Goal: Task Accomplishment & Management: Manage account settings

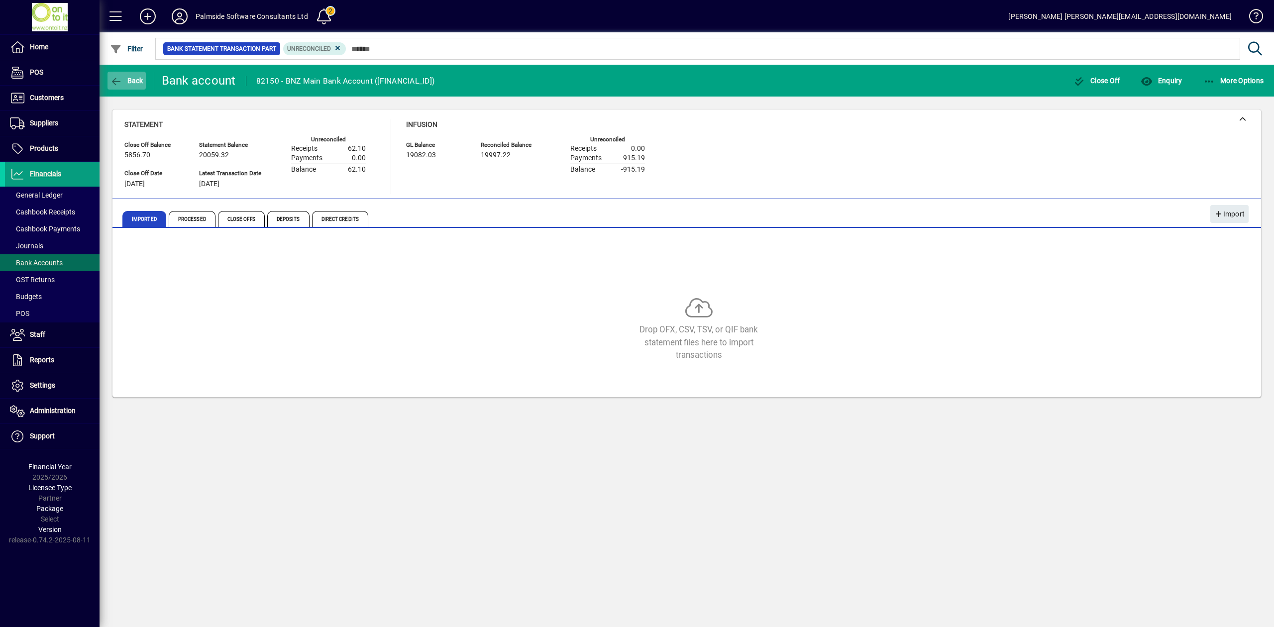
click at [124, 76] on span "button" at bounding box center [126, 81] width 38 height 24
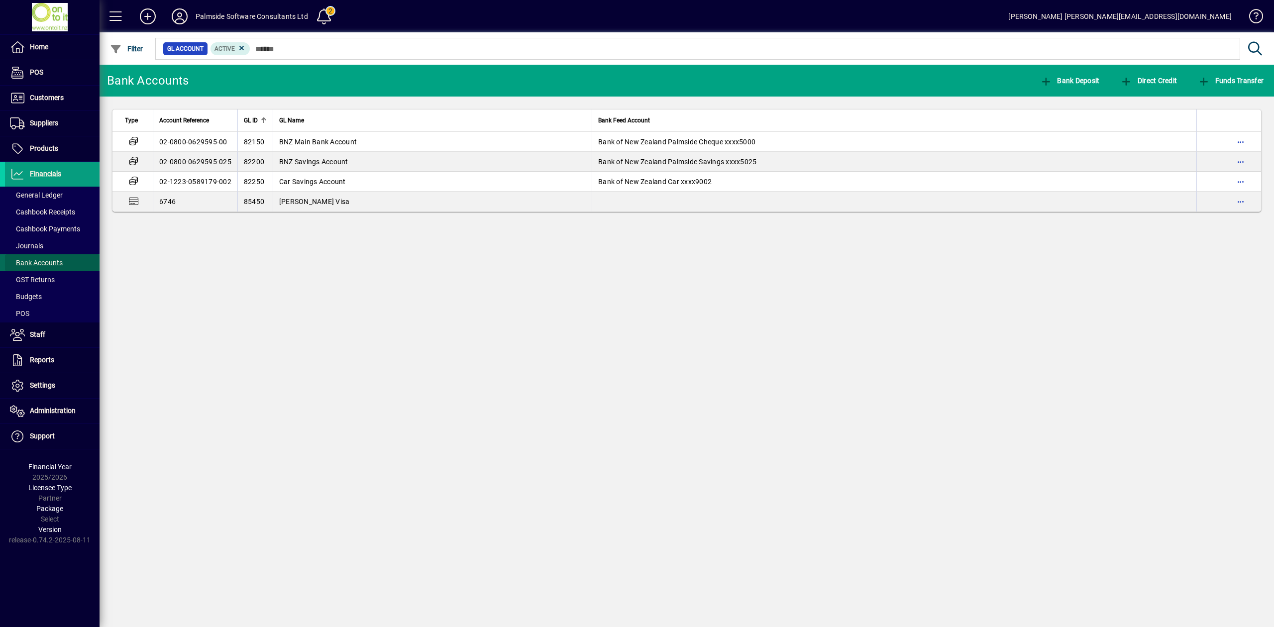
click at [49, 260] on span "Bank Accounts" at bounding box center [36, 263] width 53 height 8
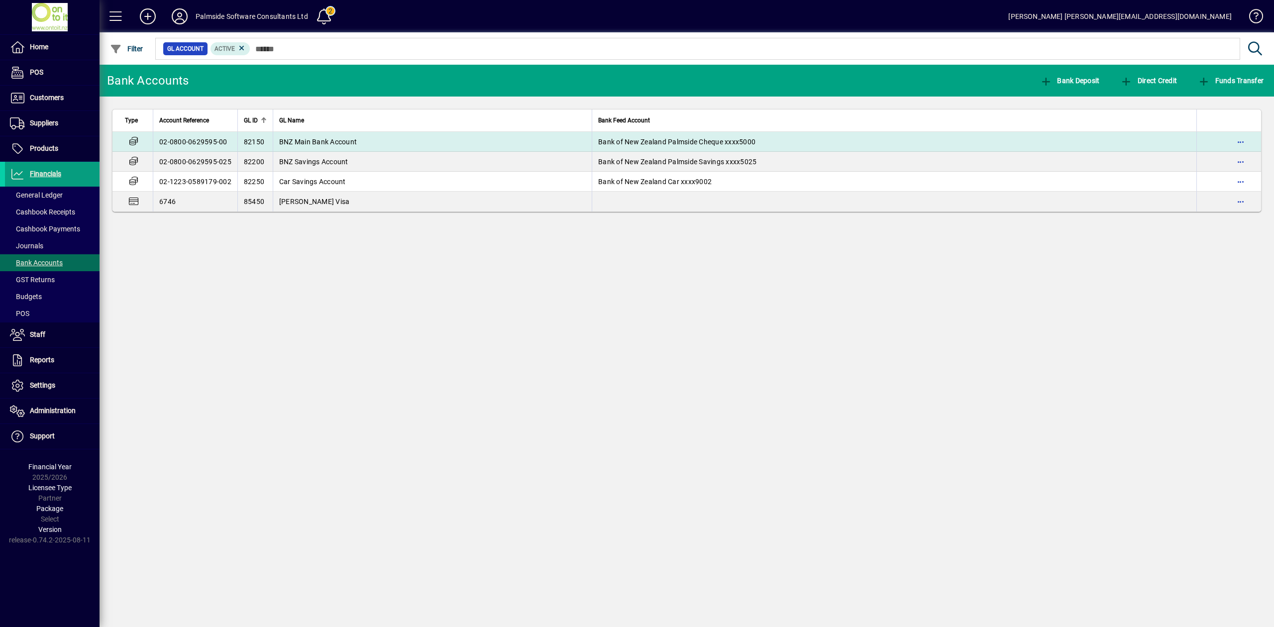
click at [311, 134] on td "BNZ Main Bank Account" at bounding box center [432, 142] width 319 height 20
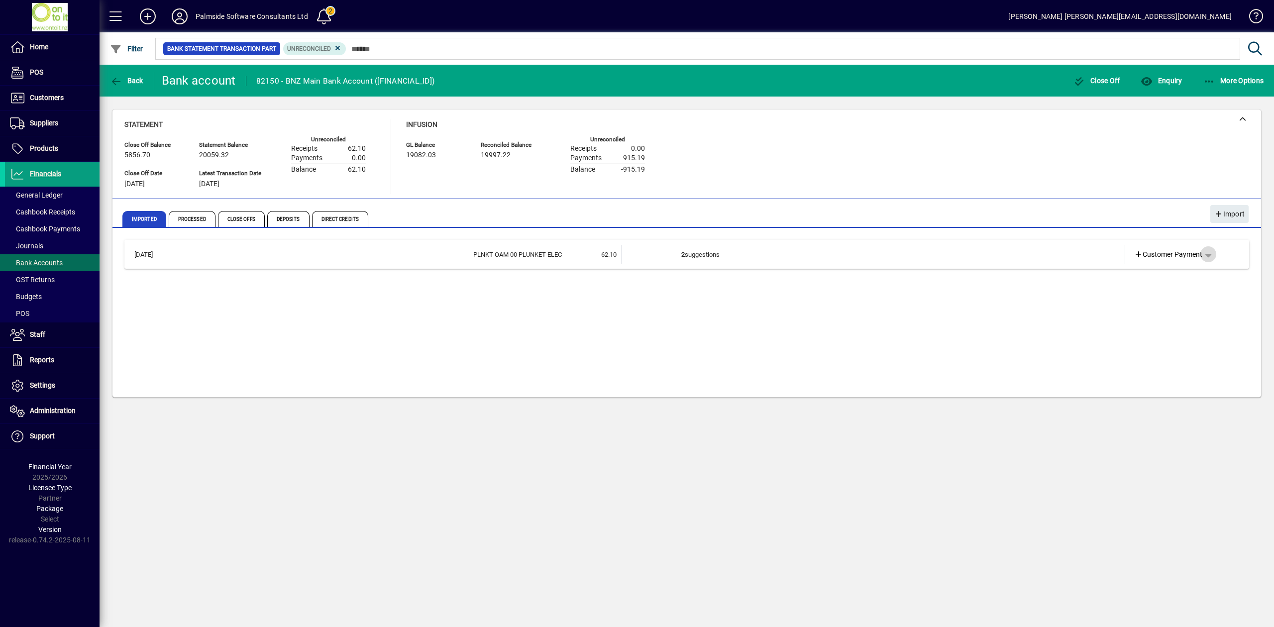
click at [1213, 258] on span "button" at bounding box center [1208, 254] width 24 height 24
click at [990, 242] on div at bounding box center [637, 313] width 1274 height 627
click at [991, 247] on td "2 suggestions" at bounding box center [874, 254] width 386 height 19
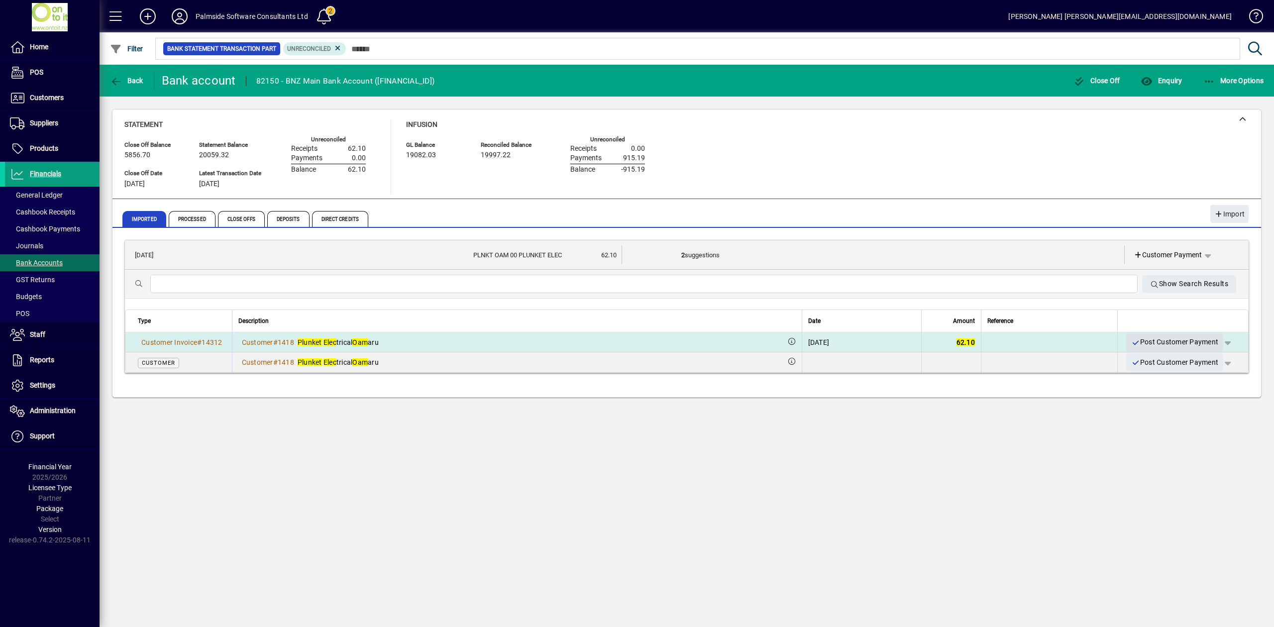
click at [1195, 338] on span "Post Customer Payment" at bounding box center [1174, 342] width 87 height 16
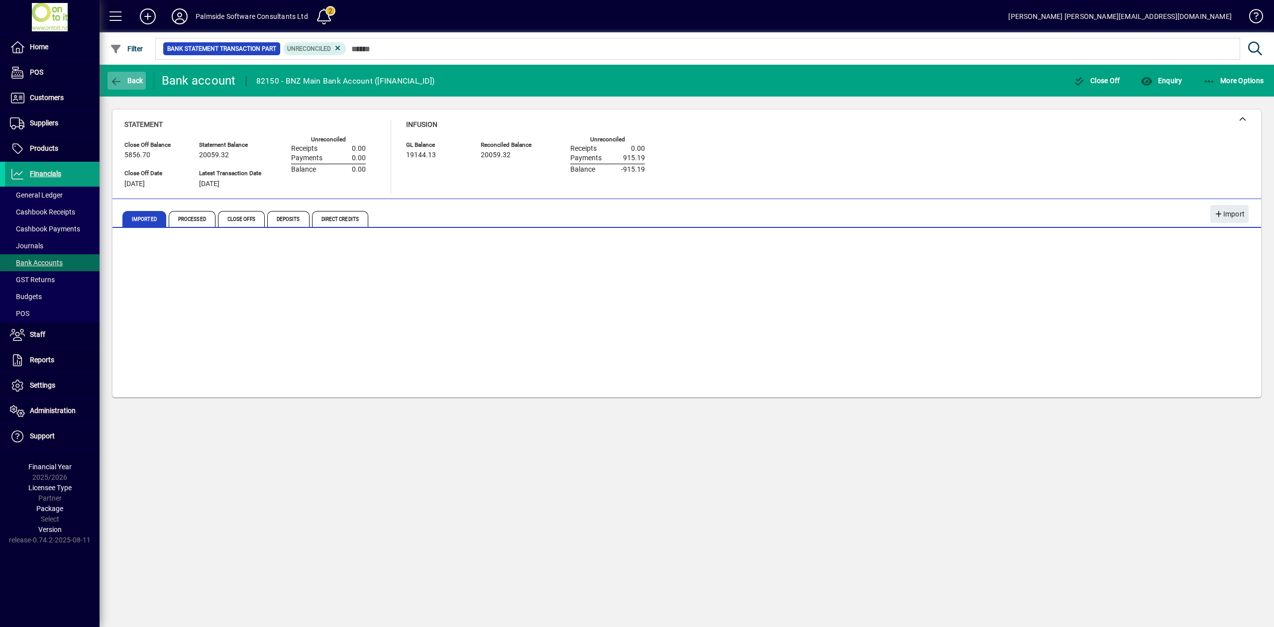
click at [120, 78] on icon "button" at bounding box center [116, 82] width 12 height 10
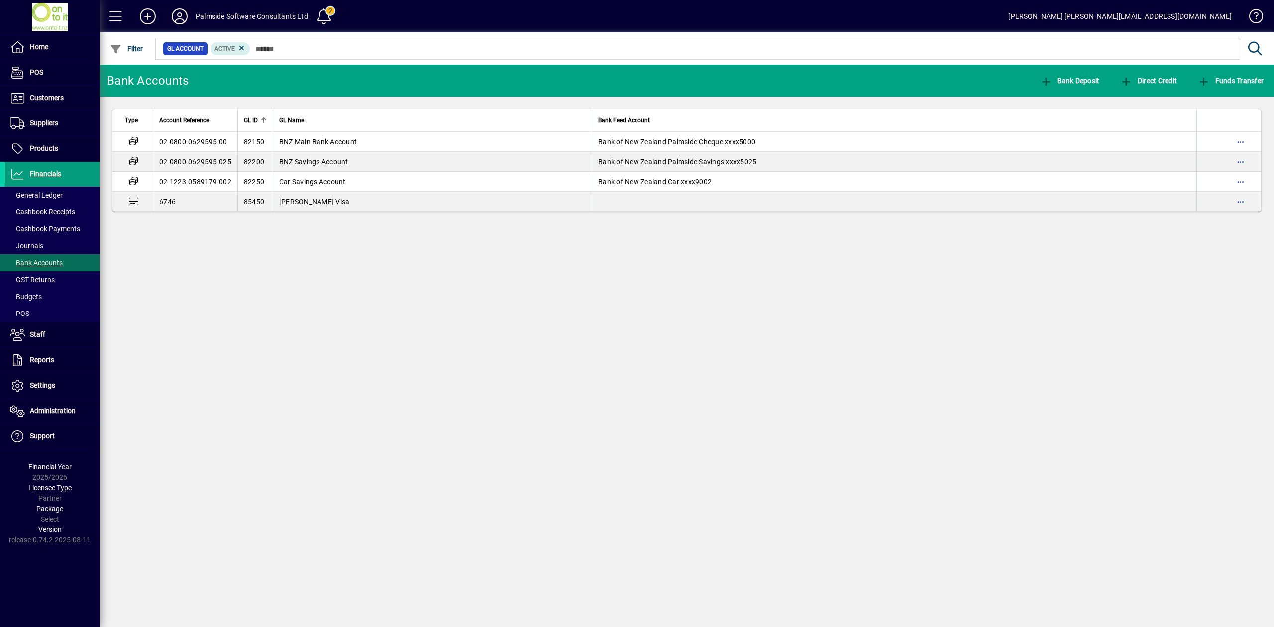
click at [176, 14] on icon at bounding box center [180, 16] width 20 height 16
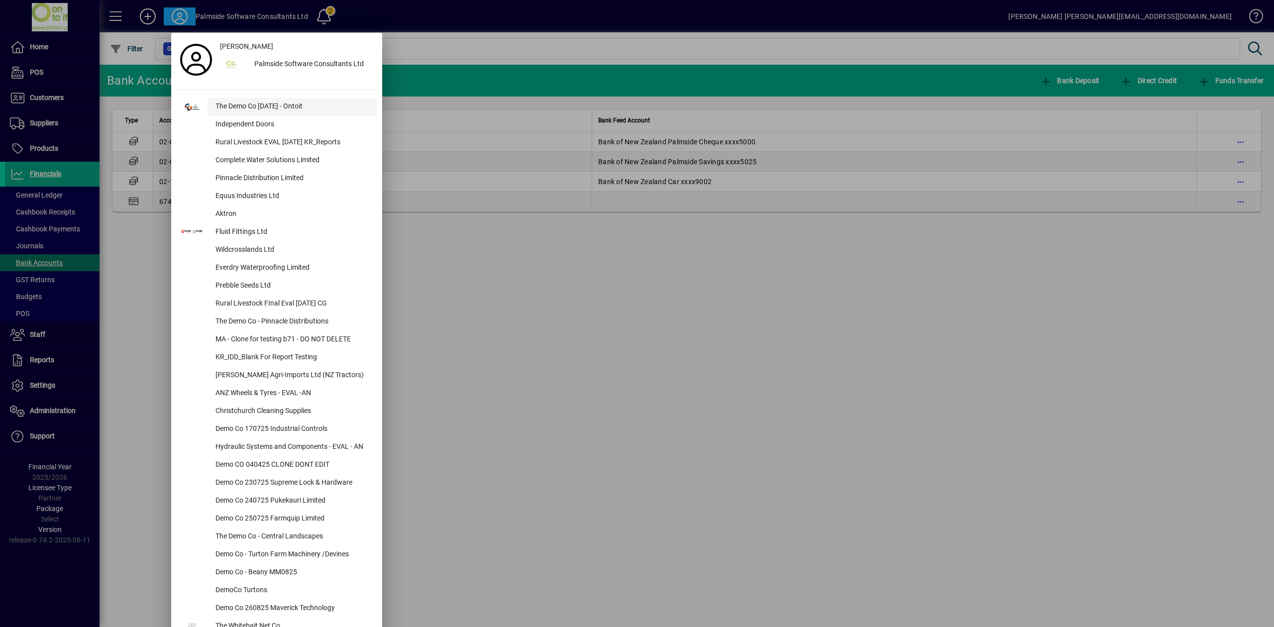
click at [240, 107] on div "The Demo Co [DATE] - Ontoit" at bounding box center [293, 107] width 170 height 18
